Goal: Task Accomplishment & Management: Use online tool/utility

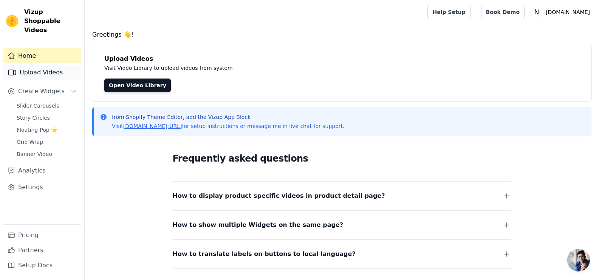
click at [43, 68] on link "Upload Videos" at bounding box center [42, 72] width 78 height 15
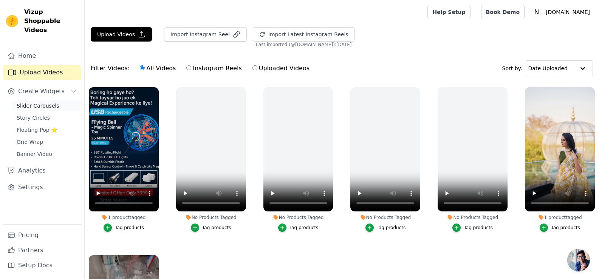
click at [31, 101] on link "Slider Carousels" at bounding box center [46, 106] width 69 height 11
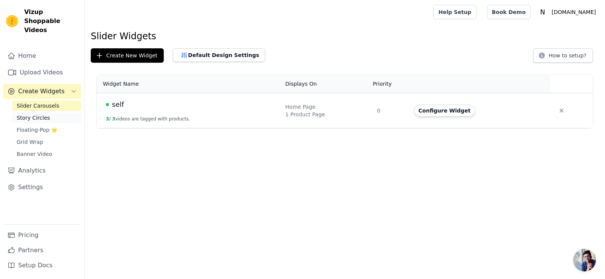
click at [32, 114] on span "Story Circles" at bounding box center [33, 118] width 33 height 8
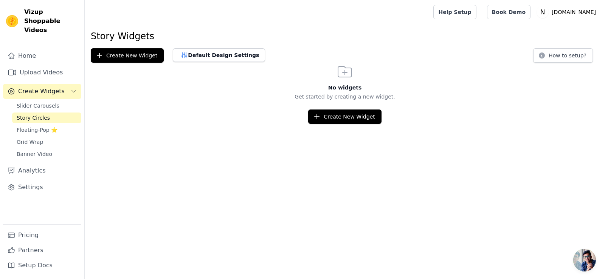
click at [42, 103] on div "Slider Carousels Story Circles Floating-Pop ⭐ Grid Wrap Banner Video" at bounding box center [46, 130] width 69 height 59
click at [43, 102] on span "Slider Carousels" at bounding box center [38, 106] width 43 height 8
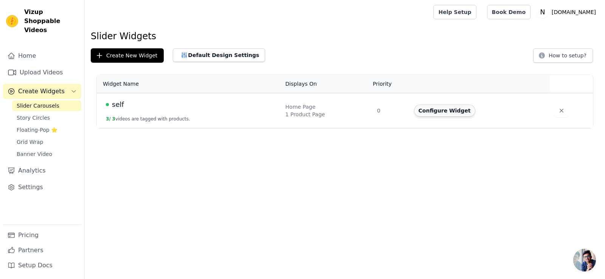
click at [445, 115] on button "Configure Widget" at bounding box center [444, 111] width 61 height 12
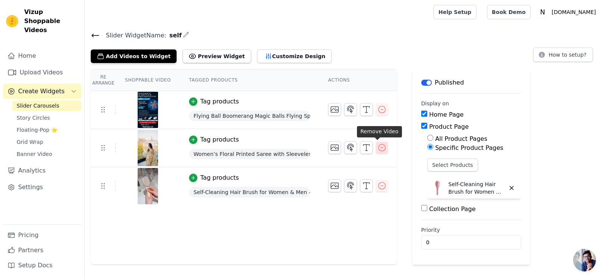
click at [378, 151] on icon "button" at bounding box center [381, 147] width 7 height 7
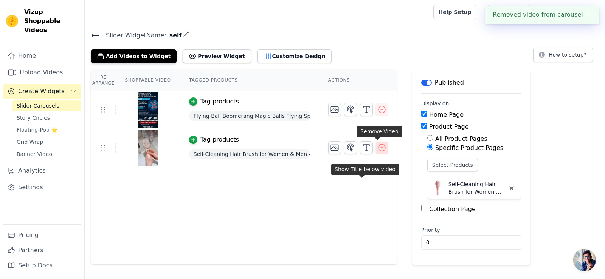
click at [377, 151] on icon "button" at bounding box center [381, 147] width 9 height 9
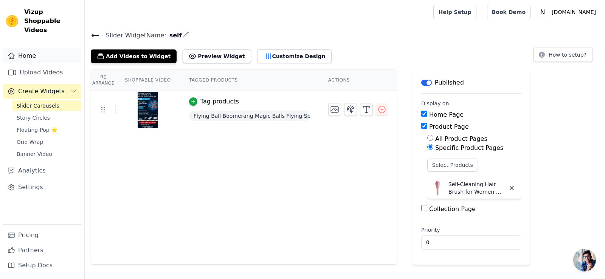
click at [50, 51] on link "Home" at bounding box center [42, 55] width 78 height 15
